Goal: Register for event/course

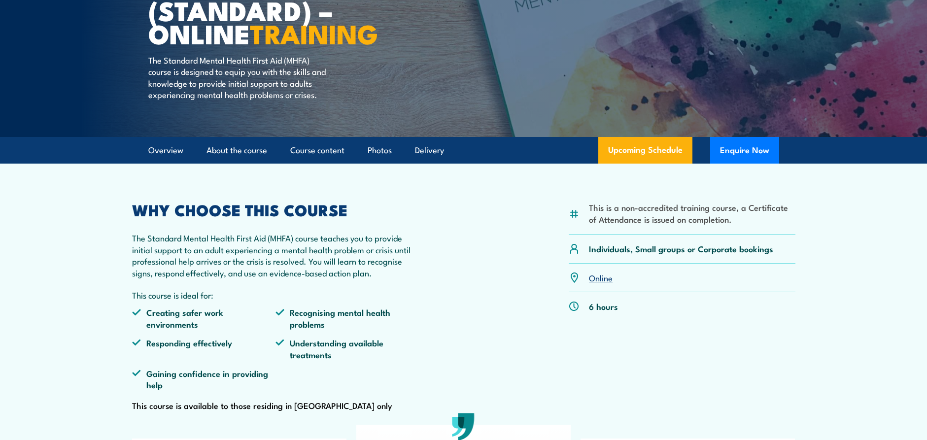
scroll to position [168, 0]
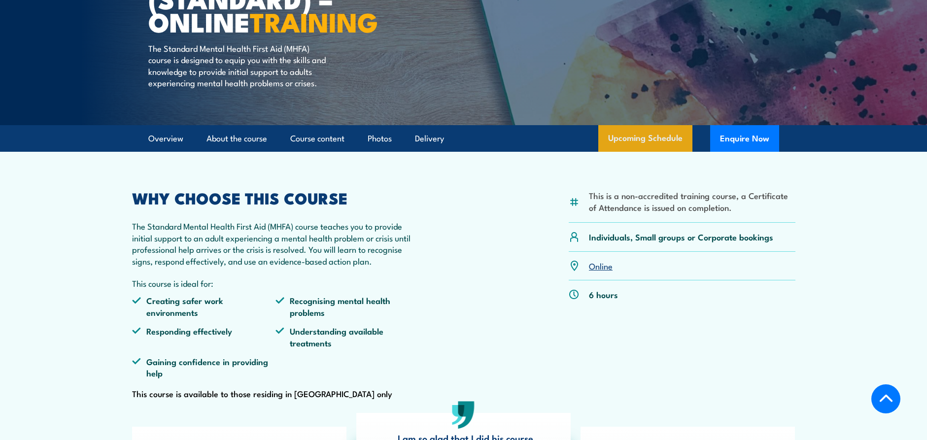
click at [648, 152] on link "Upcoming Schedule" at bounding box center [645, 138] width 94 height 27
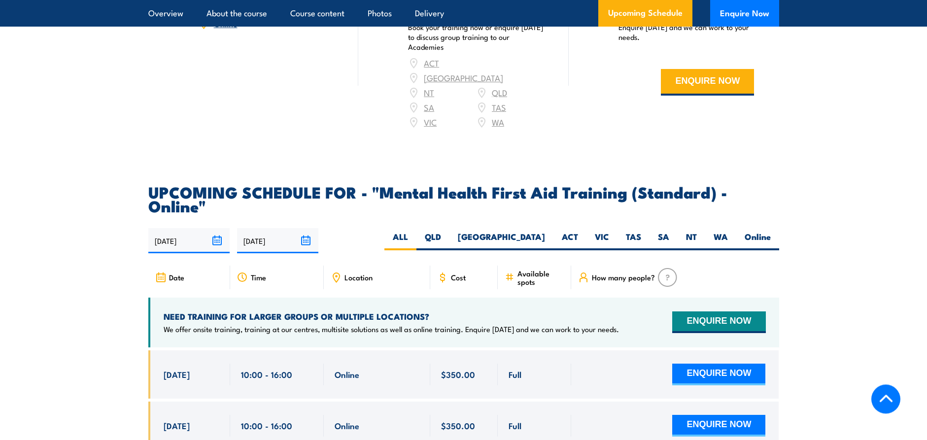
scroll to position [1856, 0]
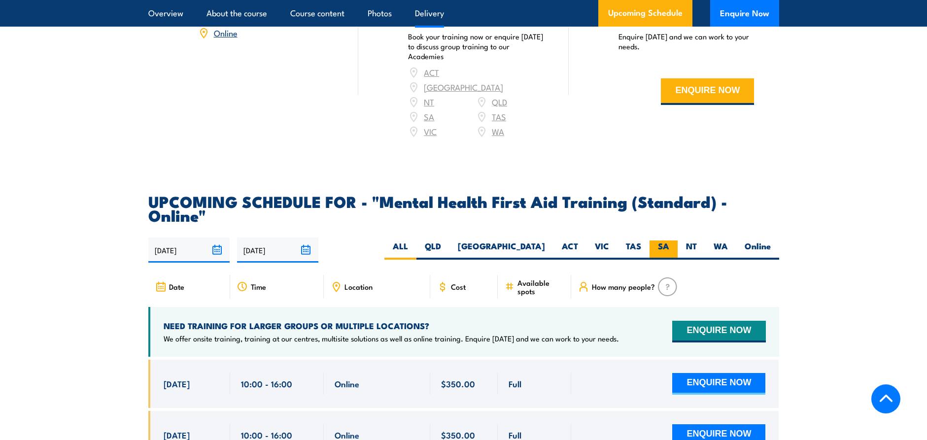
click at [660, 240] on label "SA" at bounding box center [664, 249] width 28 height 19
click at [669, 240] on input "SA" at bounding box center [672, 243] width 6 height 6
radio input "true"
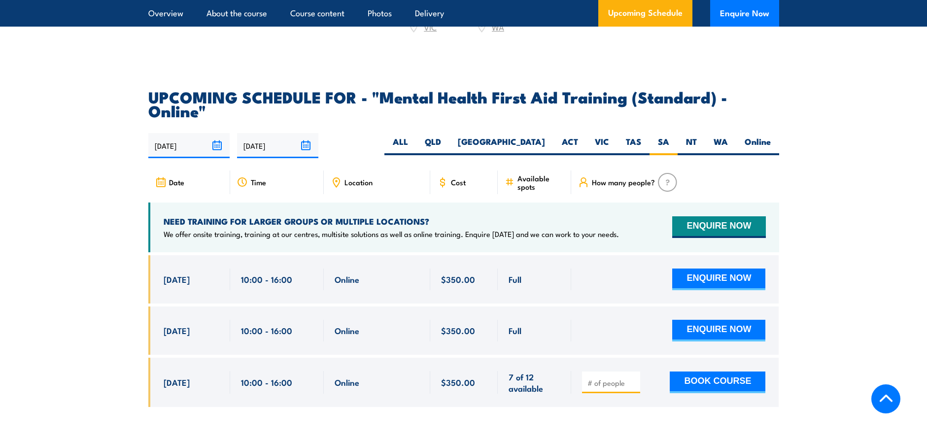
scroll to position [2024, 0]
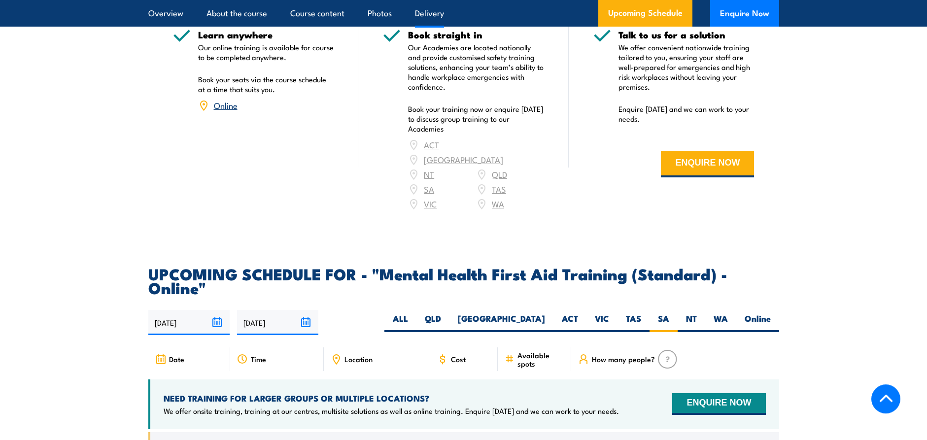
scroll to position [1575, 0]
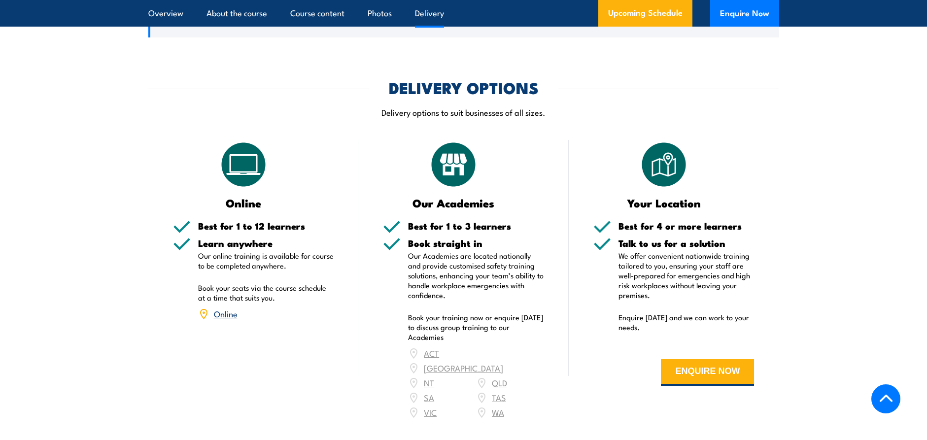
click at [224, 308] on link "Online" at bounding box center [226, 314] width 24 height 12
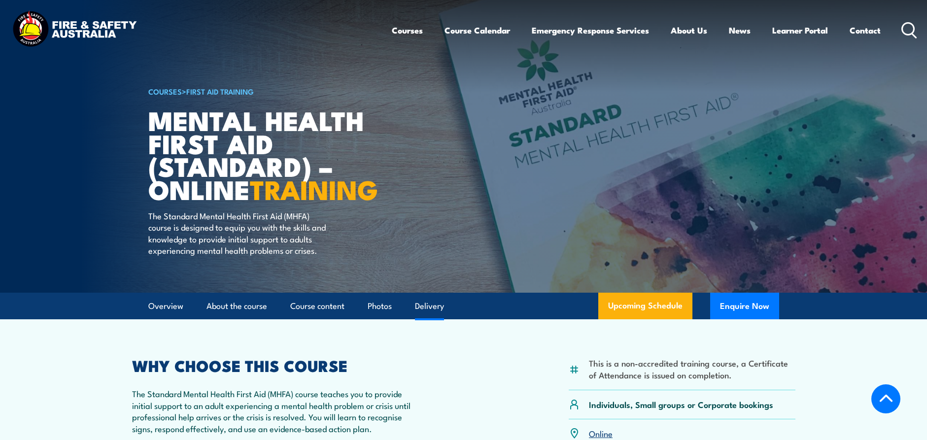
scroll to position [1575, 0]
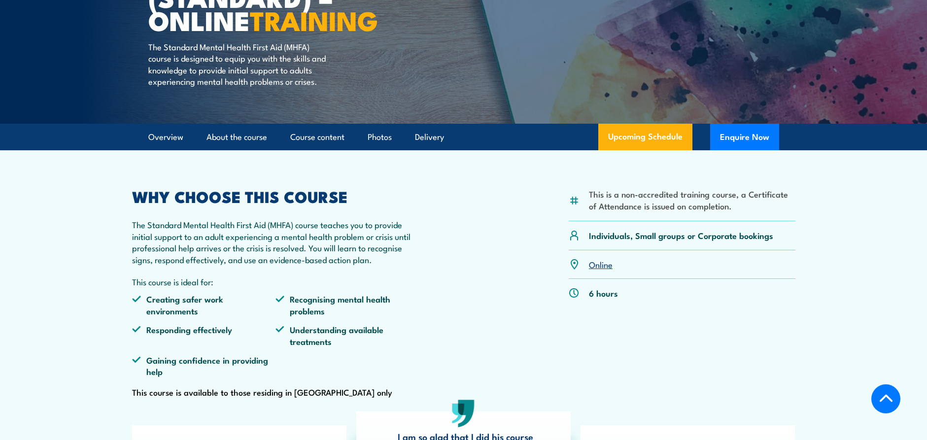
scroll to position [167, 0]
